Goal: Information Seeking & Learning: Learn about a topic

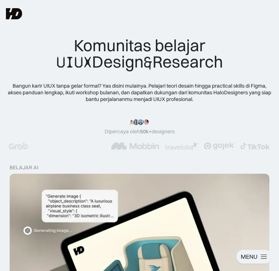
click at [0, 0] on div "Workshops" at bounding box center [0, 0] width 0 height 0
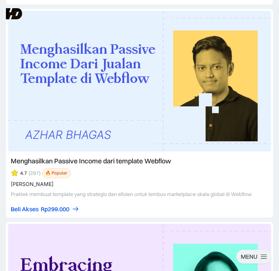
scroll to position [4435, 0]
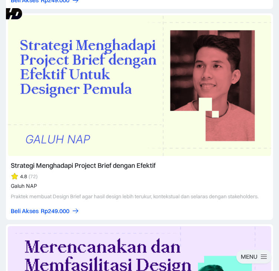
scroll to position [6344, 0]
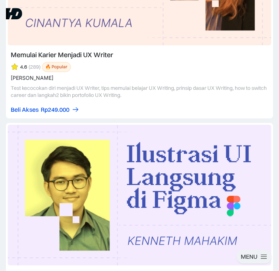
scroll to position [9439, 0]
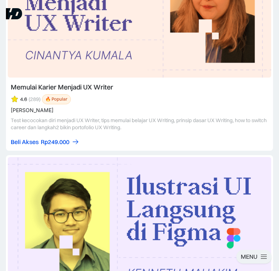
click at [0, 0] on div "Roadmap" at bounding box center [0, 0] width 0 height 0
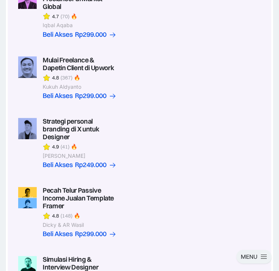
scroll to position [220, 0]
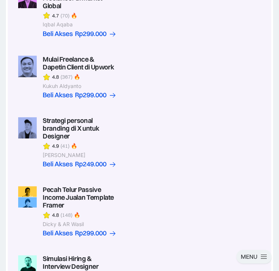
click at [0, 0] on link "Jobs" at bounding box center [0, 0] width 0 height 0
